Goal: Transaction & Acquisition: Purchase product/service

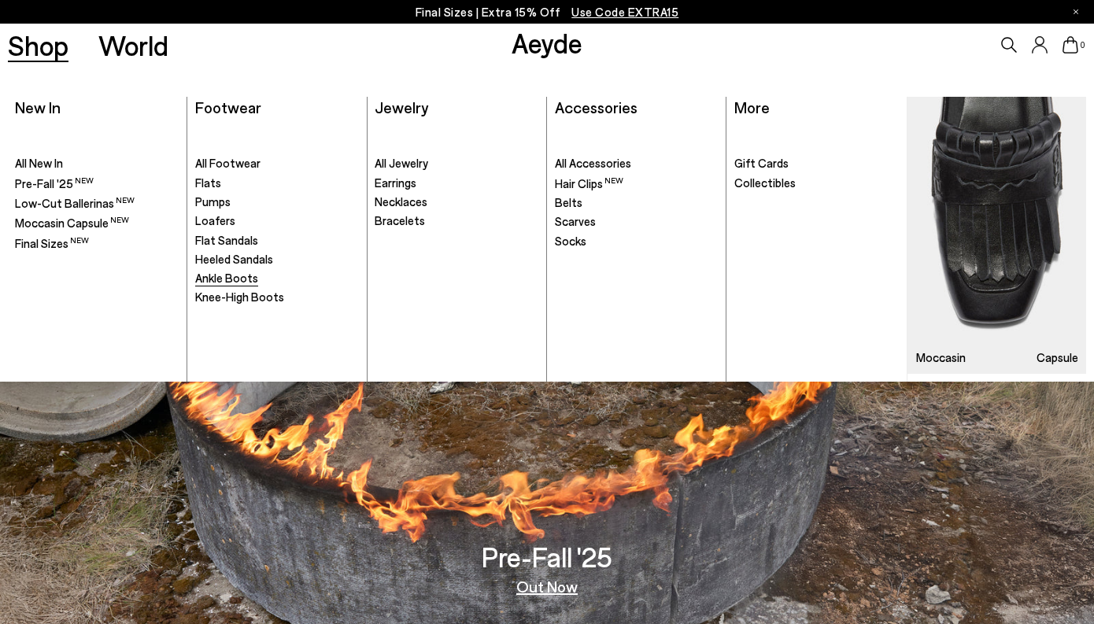
click at [238, 275] on span "Ankle Boots" at bounding box center [226, 278] width 63 height 14
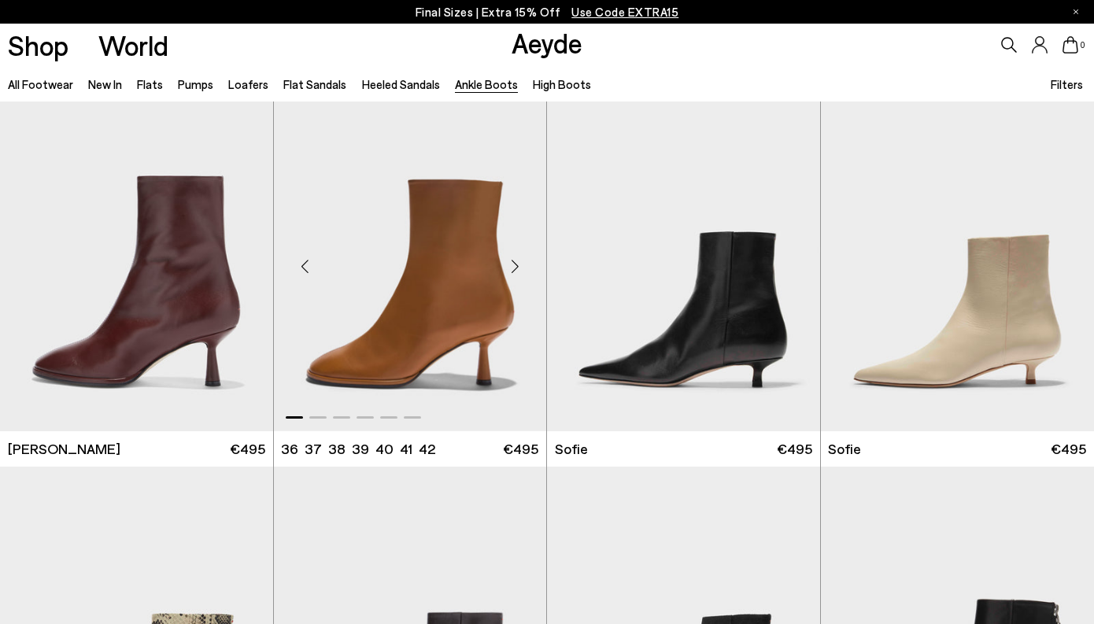
scroll to position [1150, 0]
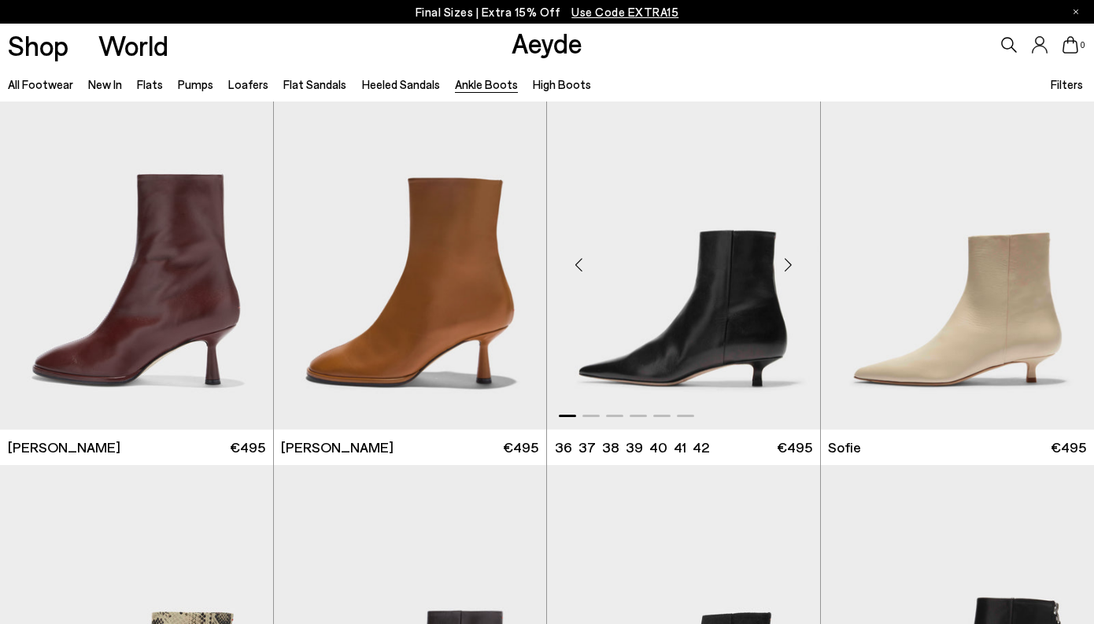
click at [795, 266] on div "Next slide" at bounding box center [788, 264] width 47 height 47
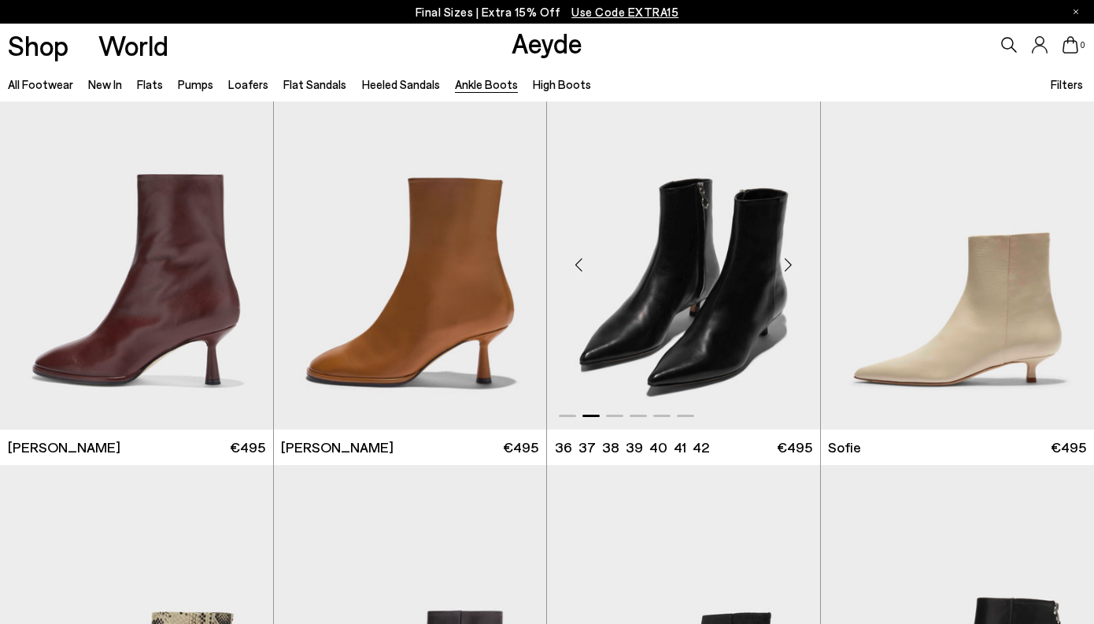
click at [792, 265] on div "Next slide" at bounding box center [788, 264] width 47 height 47
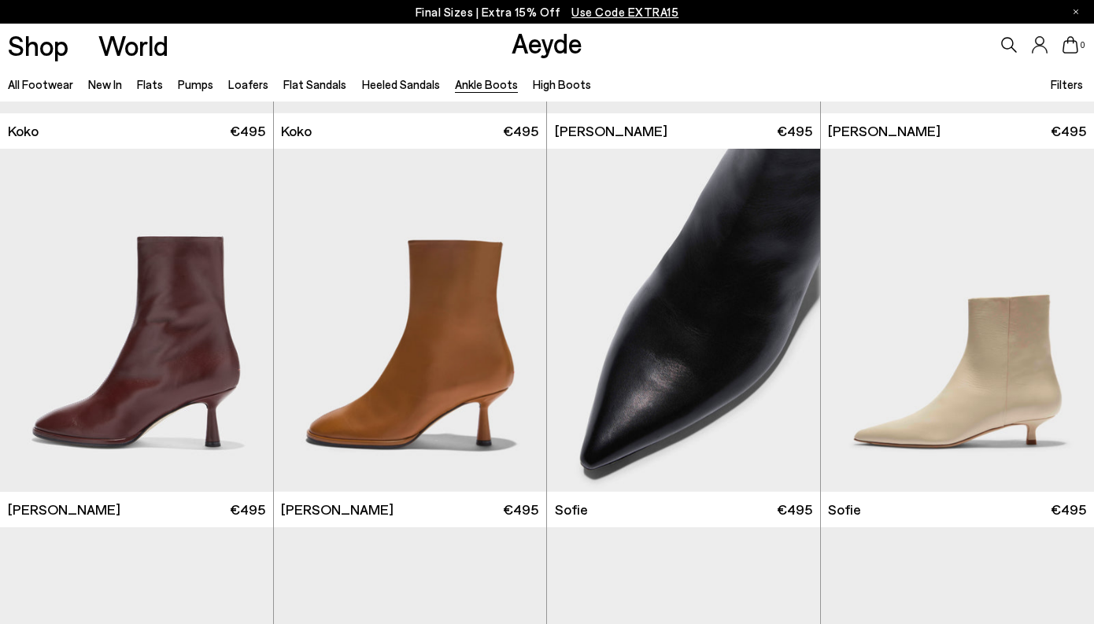
scroll to position [1069, 0]
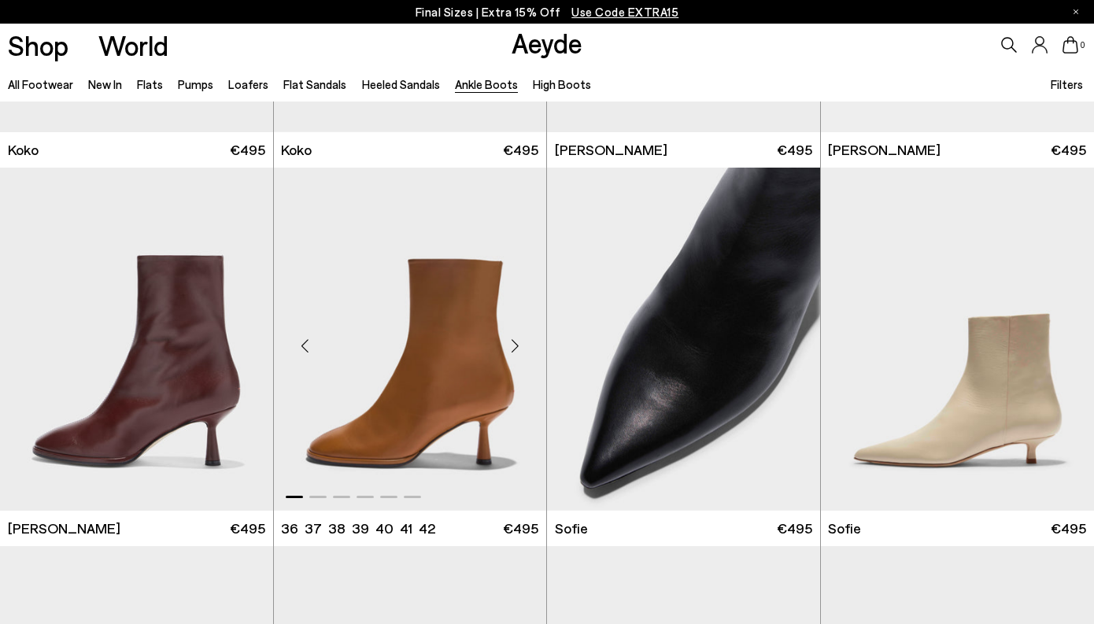
click at [511, 341] on div "Next slide" at bounding box center [514, 345] width 47 height 47
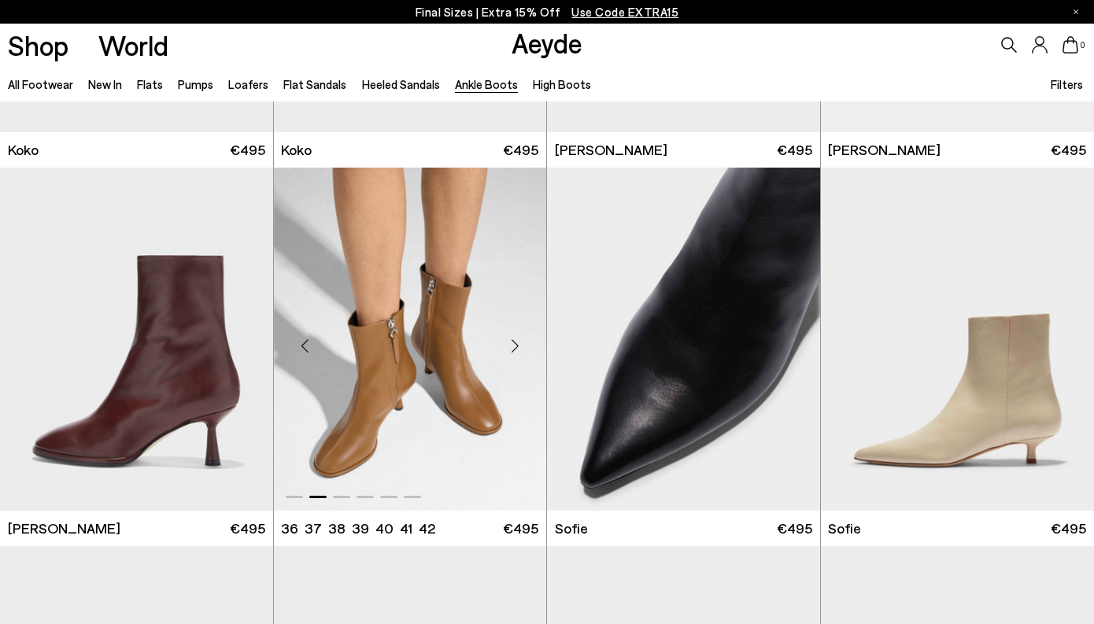
click at [511, 341] on div "Next slide" at bounding box center [514, 345] width 47 height 47
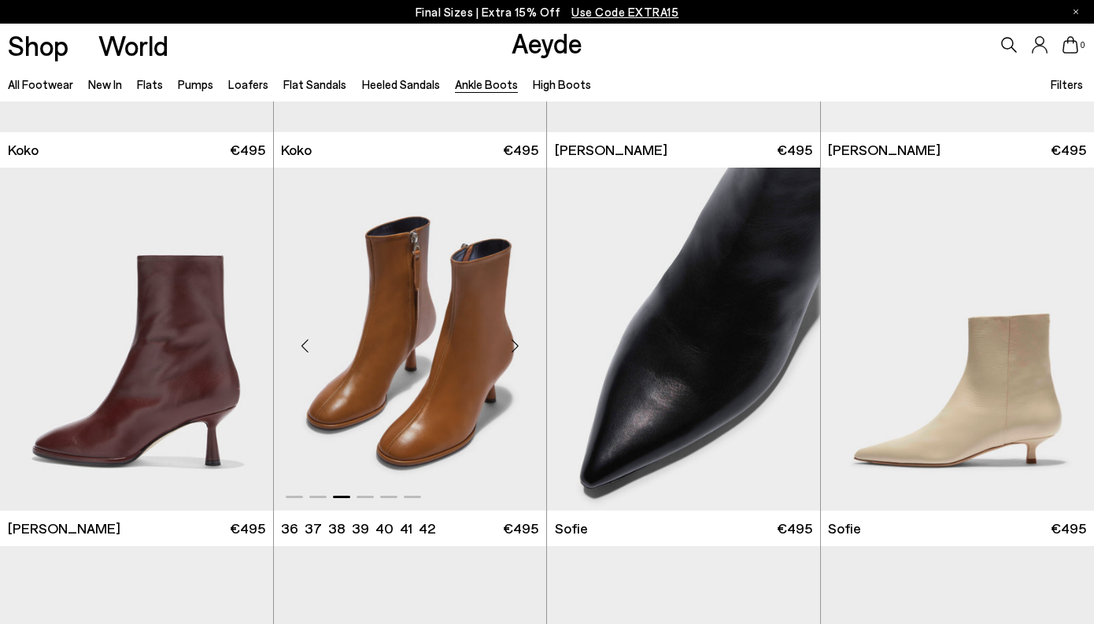
click at [511, 341] on div "Next slide" at bounding box center [514, 345] width 47 height 47
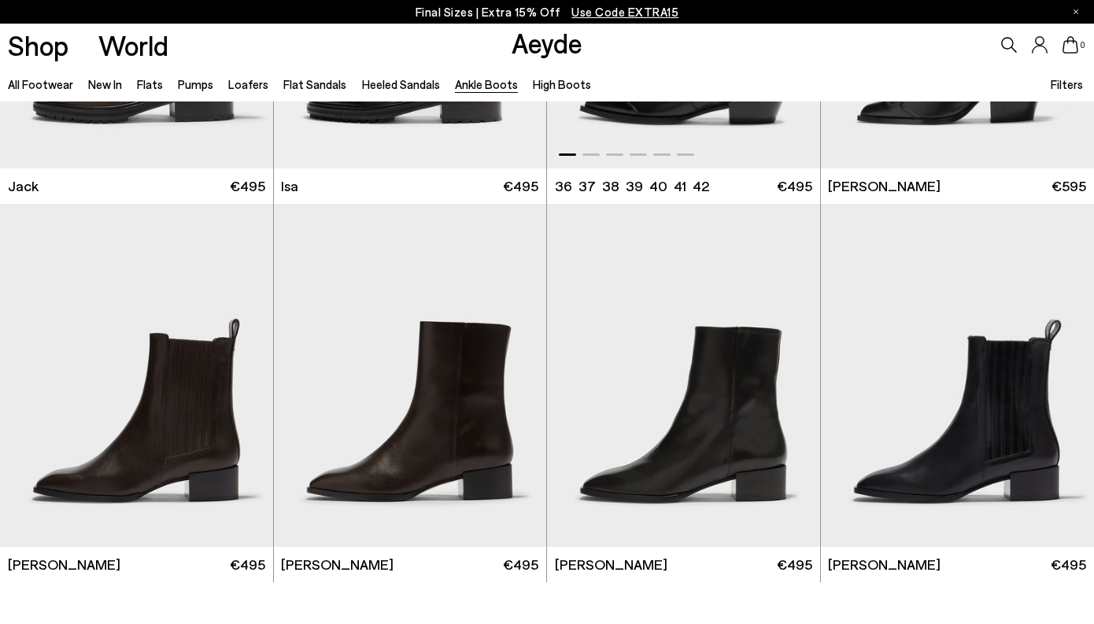
scroll to position [3081, 0]
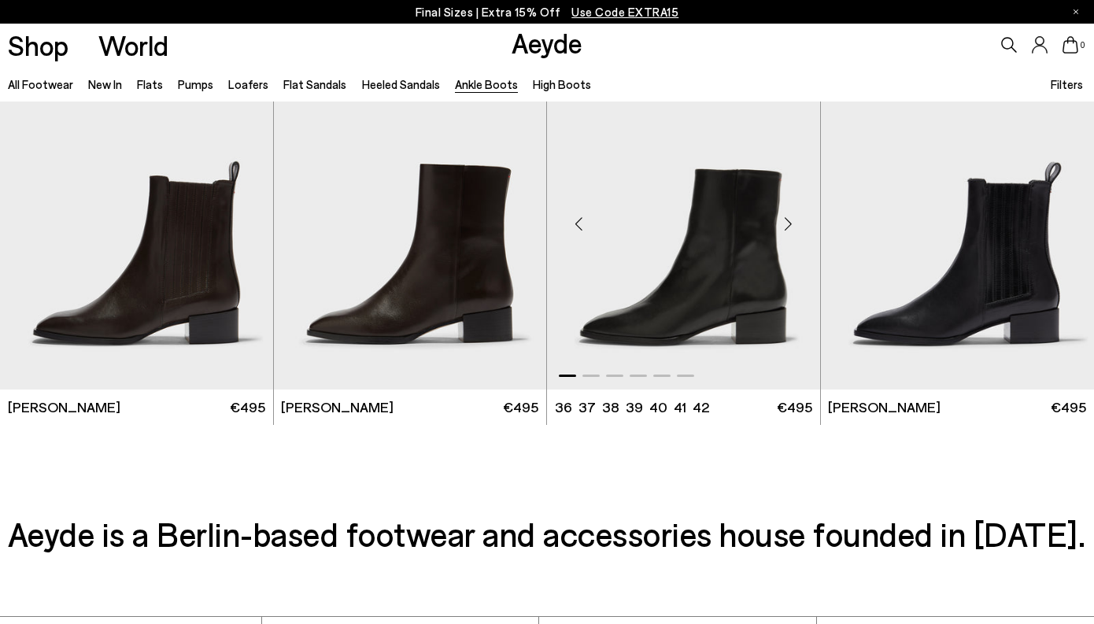
click at [788, 225] on div "Next slide" at bounding box center [788, 224] width 47 height 47
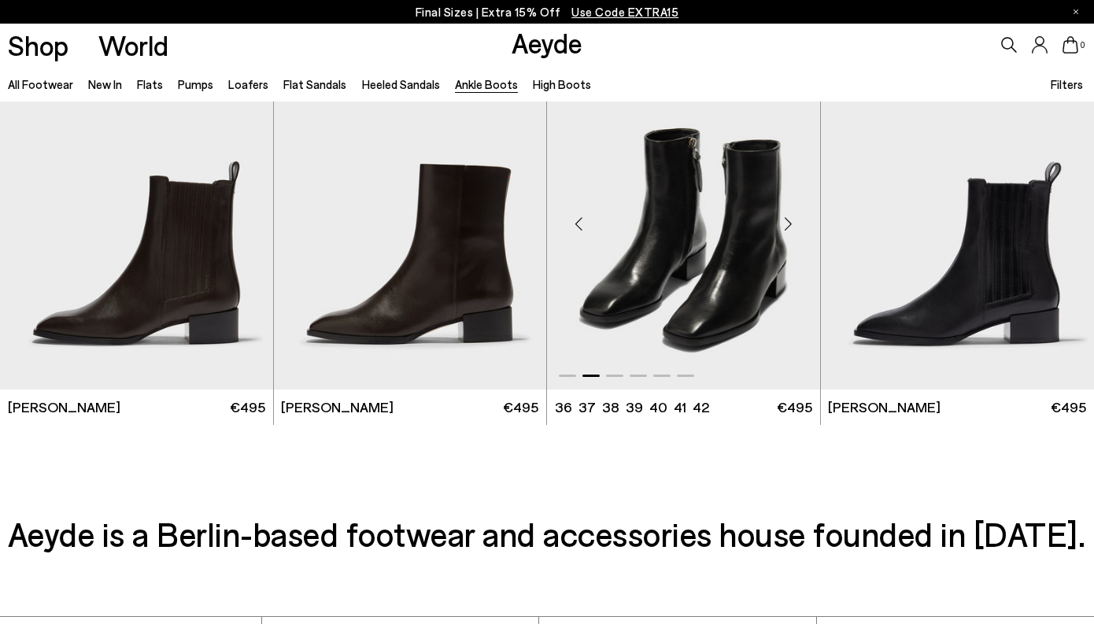
click at [788, 225] on div "Next slide" at bounding box center [788, 224] width 47 height 47
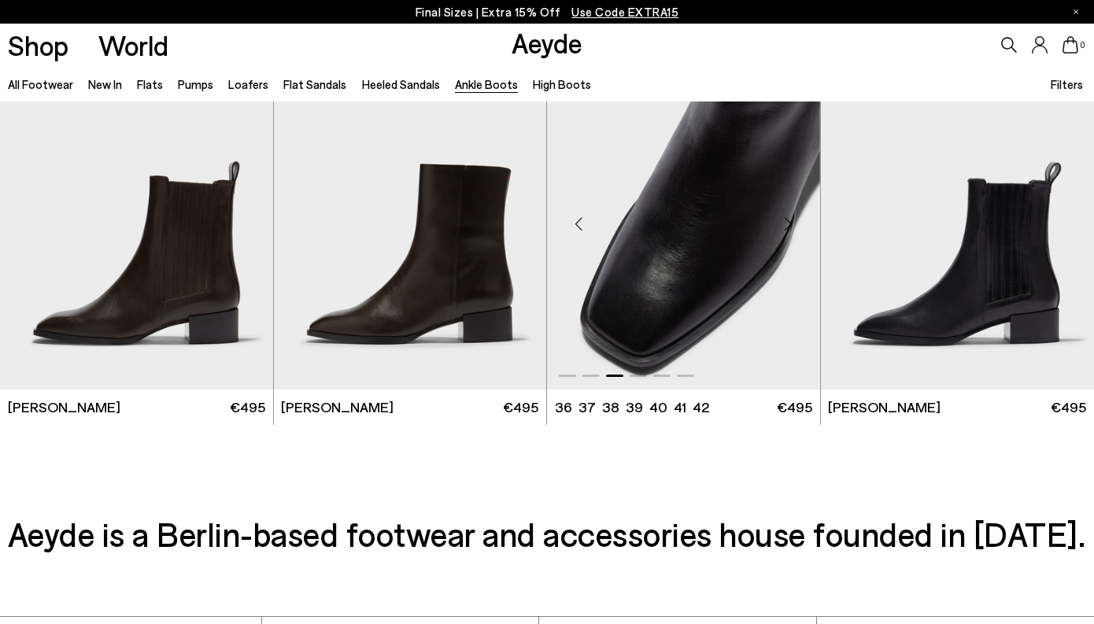
click at [788, 225] on div "Next slide" at bounding box center [788, 224] width 47 height 47
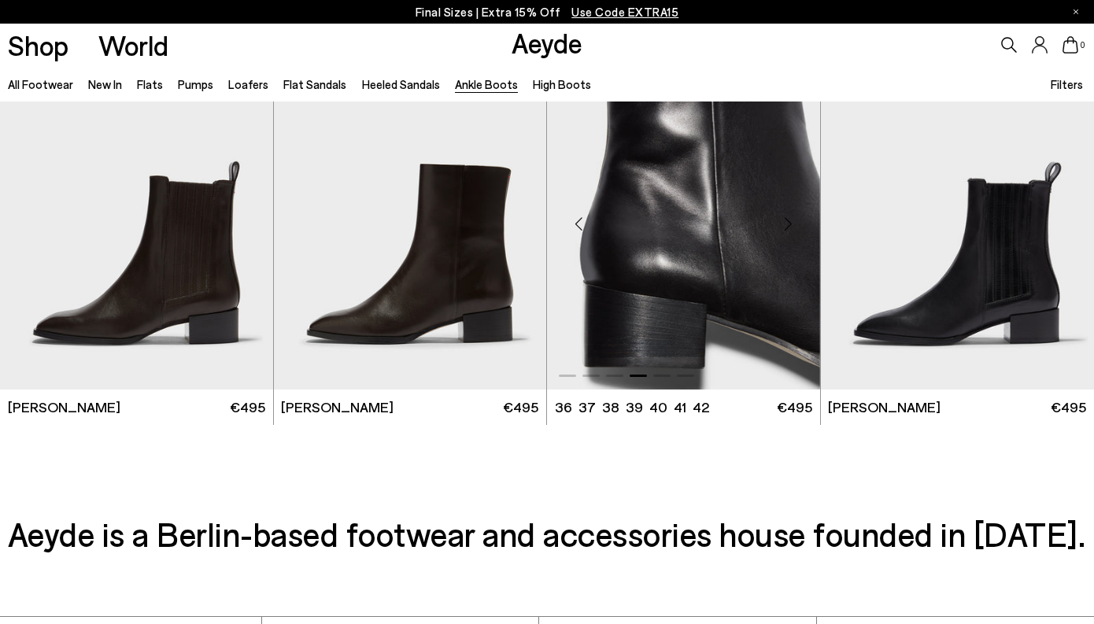
click at [788, 226] on div "Next slide" at bounding box center [788, 224] width 47 height 47
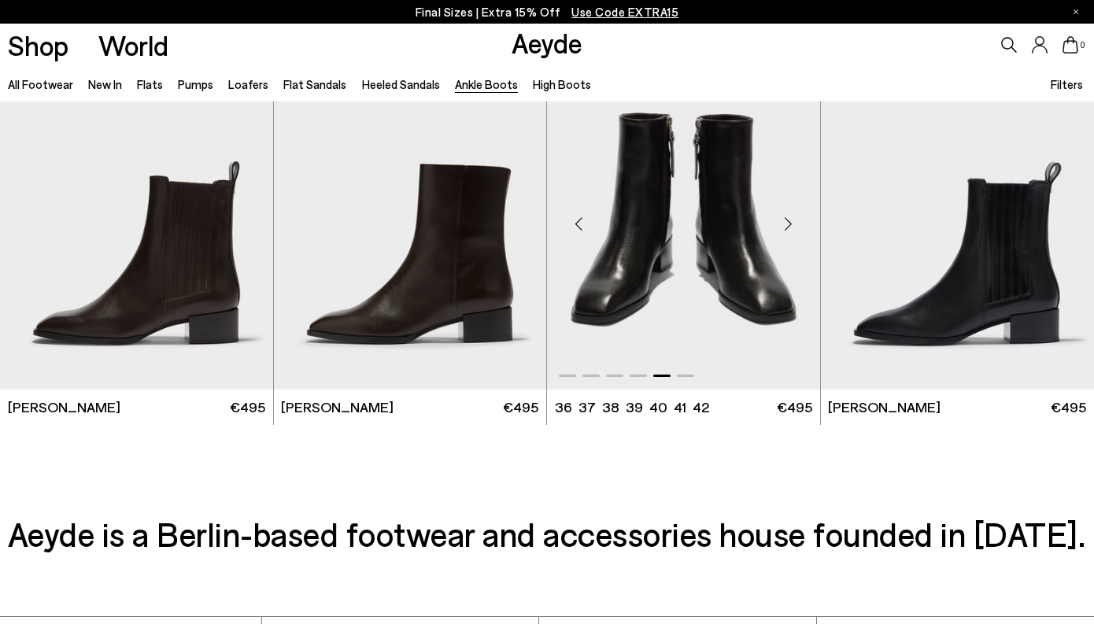
click at [688, 233] on img "5 / 6" at bounding box center [683, 217] width 273 height 343
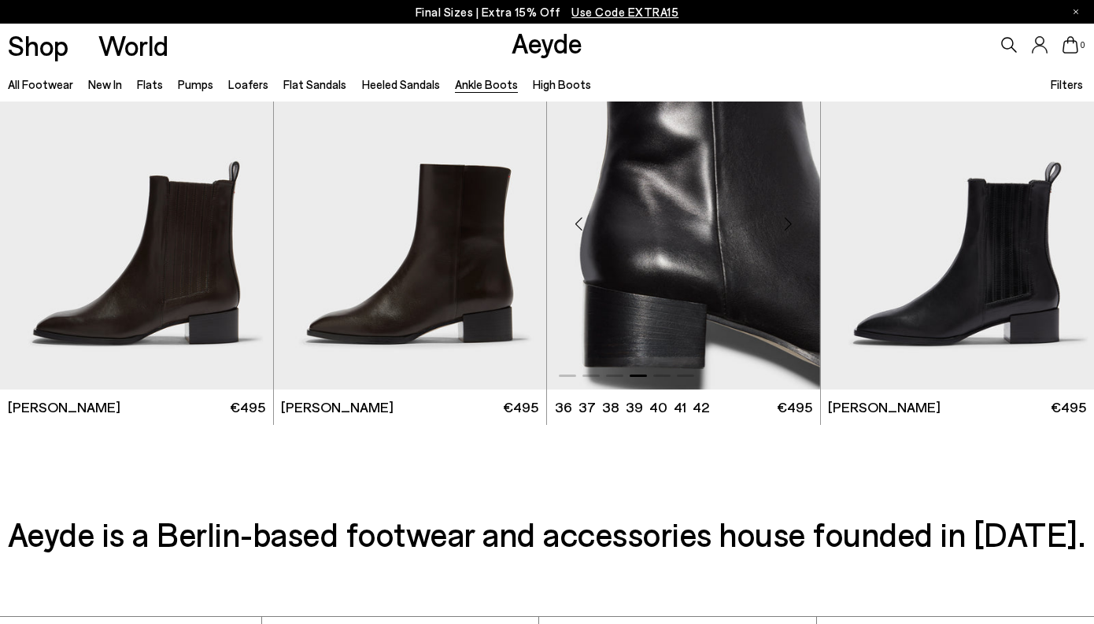
click at [726, 275] on img "4 / 6" at bounding box center [683, 217] width 273 height 343
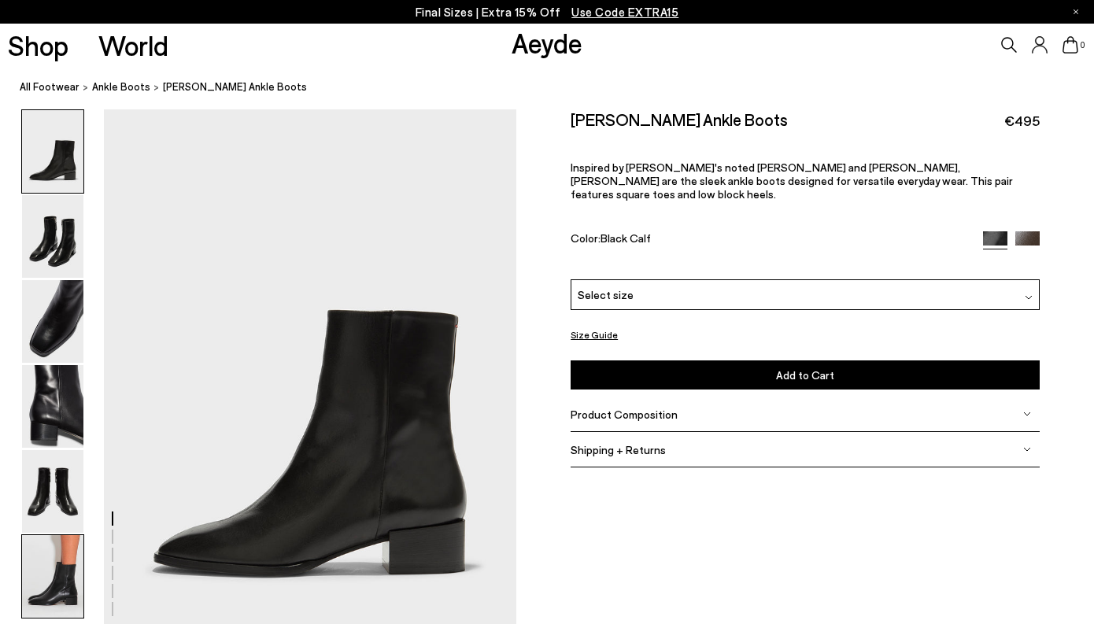
click at [68, 555] on img at bounding box center [52, 576] width 61 height 83
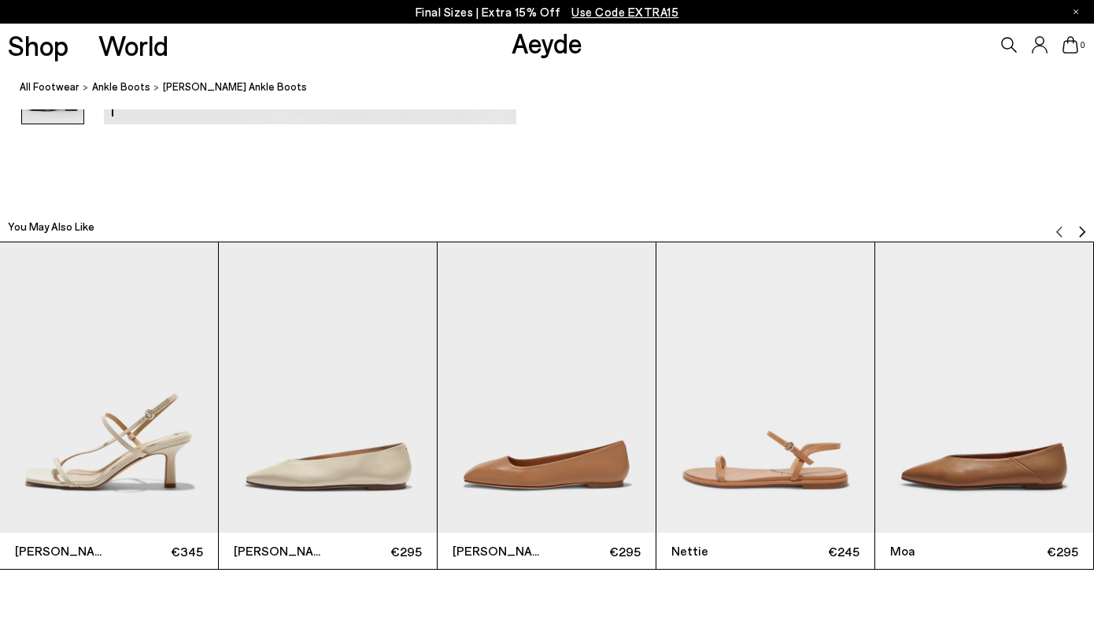
scroll to position [3106, 0]
